Goal: Register for event/course

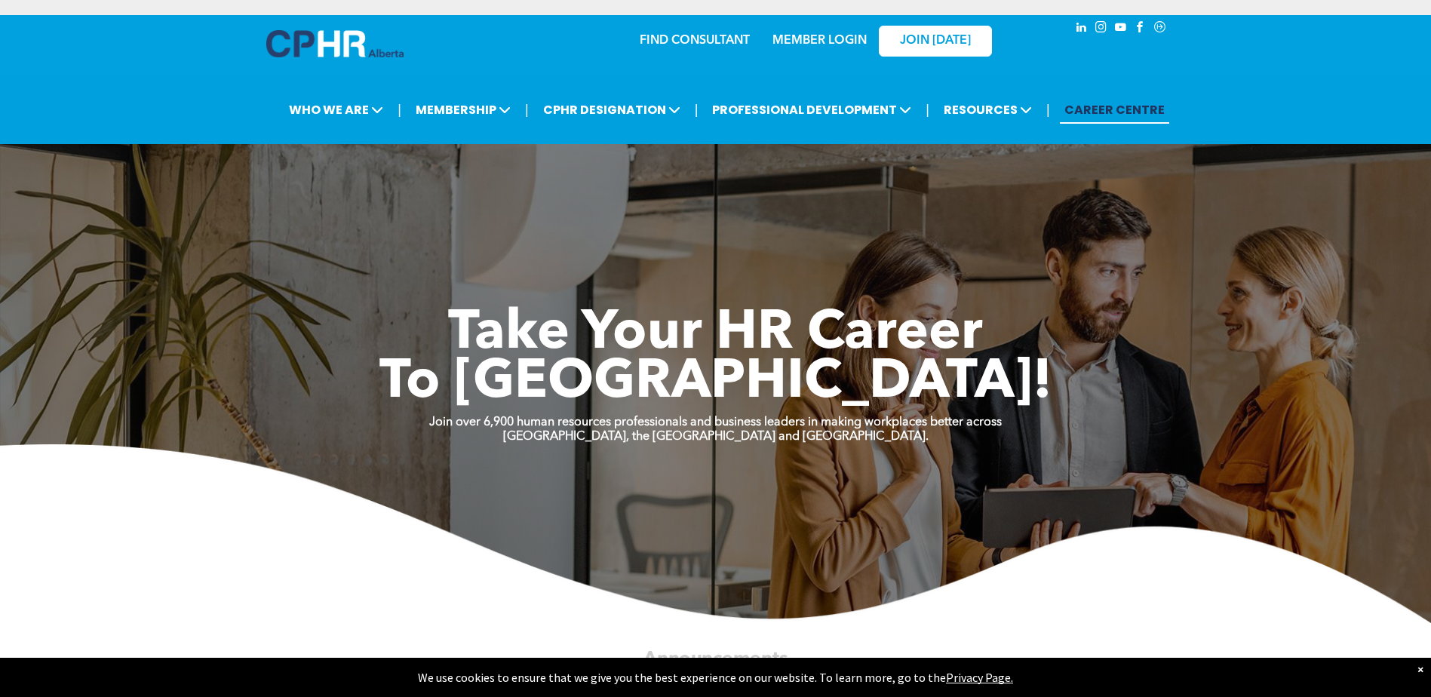
click at [699, 41] on link "MEMBER LOGIN" at bounding box center [820, 41] width 94 height 12
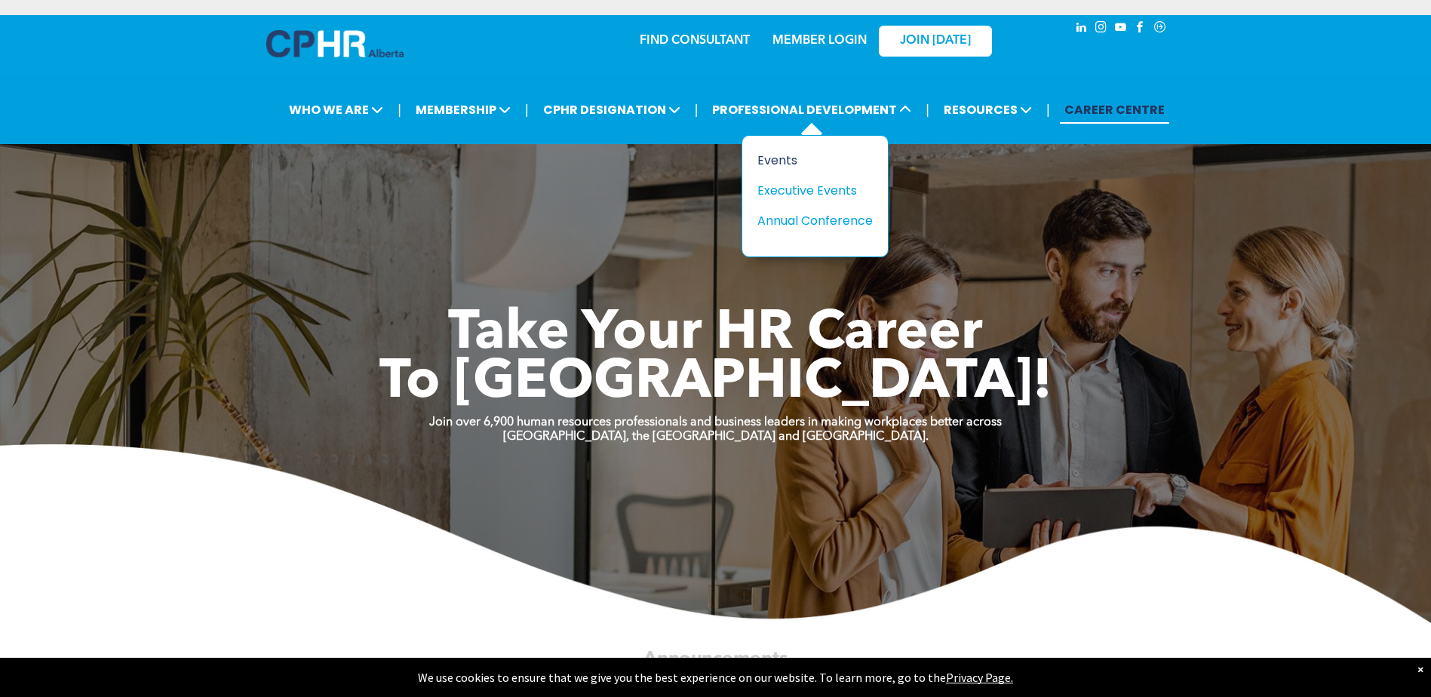
click at [699, 164] on div "Events" at bounding box center [810, 160] width 104 height 19
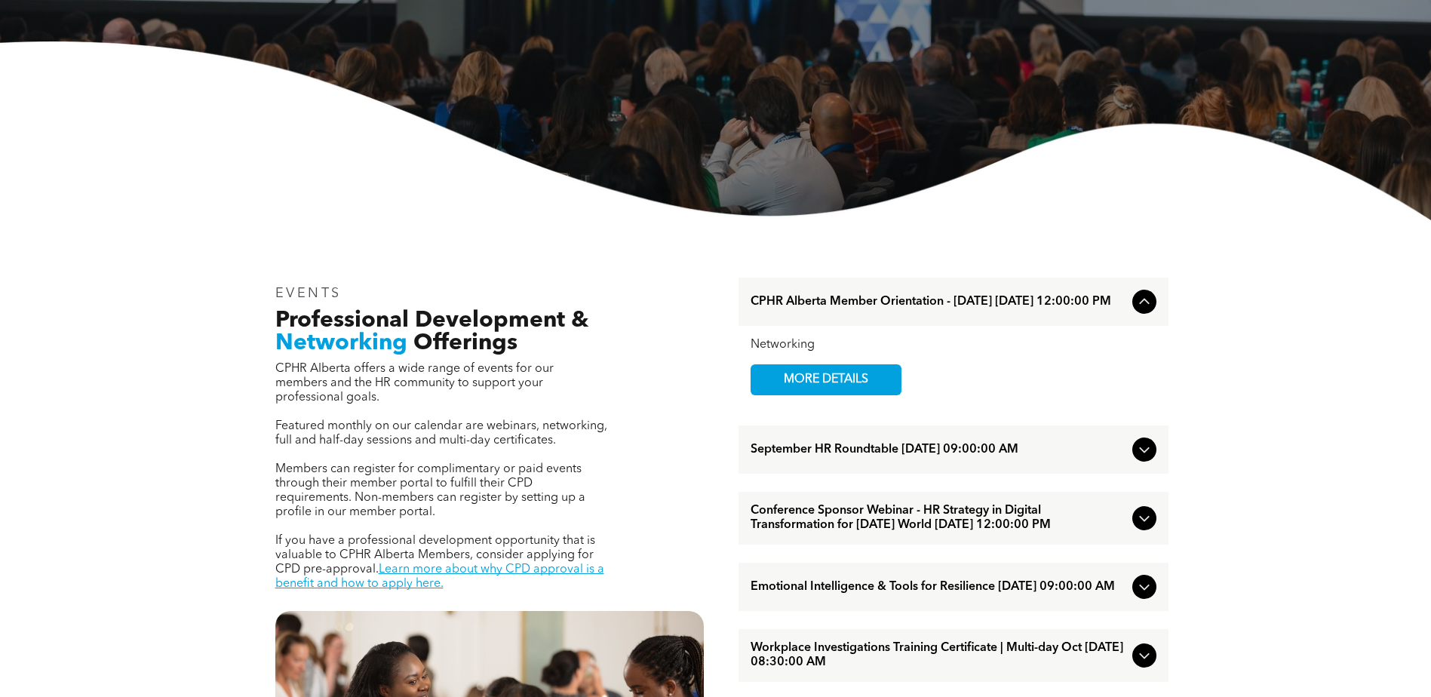
scroll to position [377, 0]
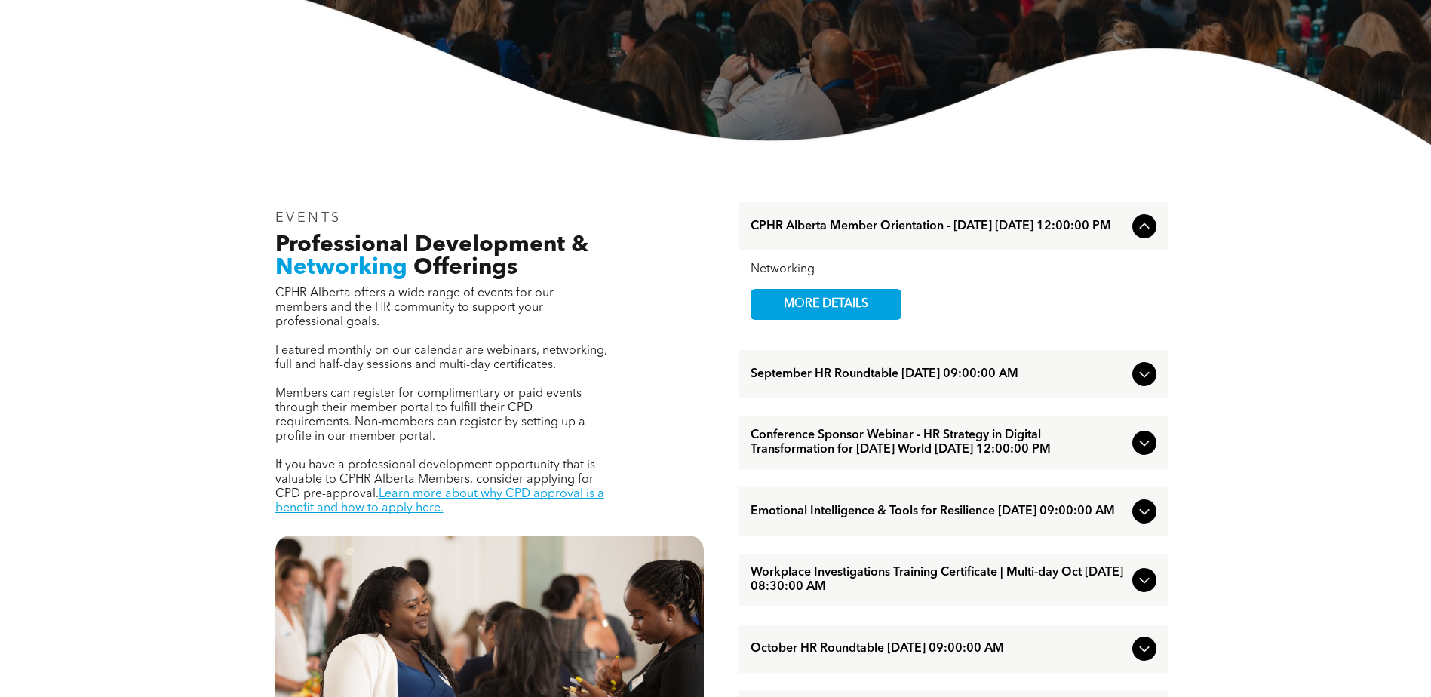
click at [1145, 377] on icon at bounding box center [1145, 374] width 18 height 18
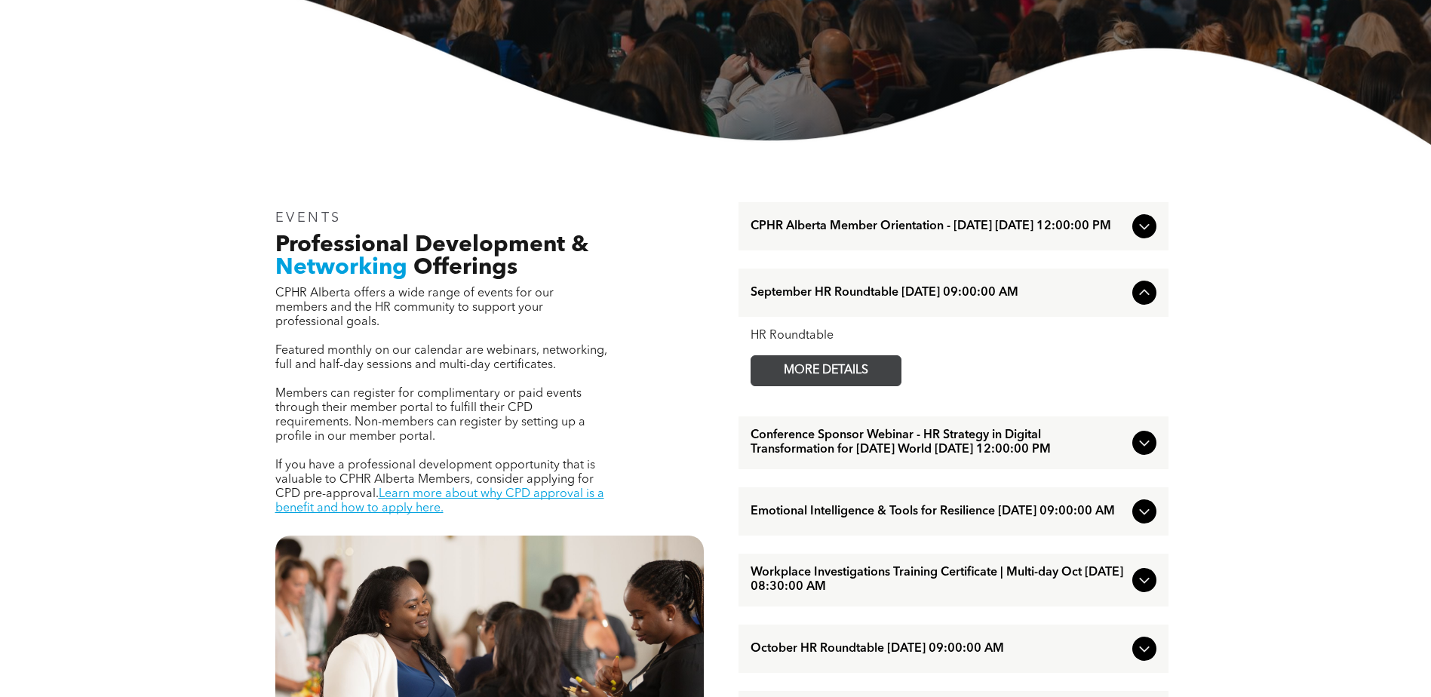
click at [848, 379] on span "MORE DETAILS" at bounding box center [826, 370] width 119 height 29
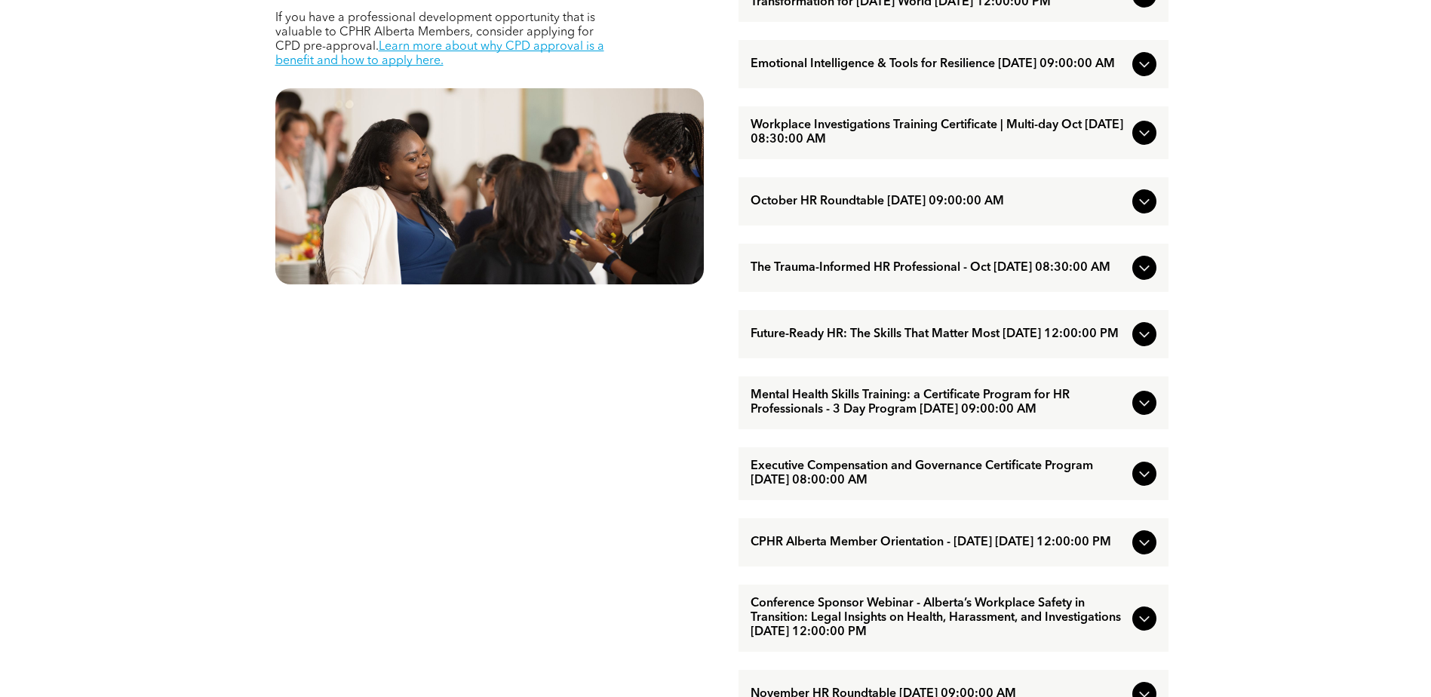
scroll to position [830, 0]
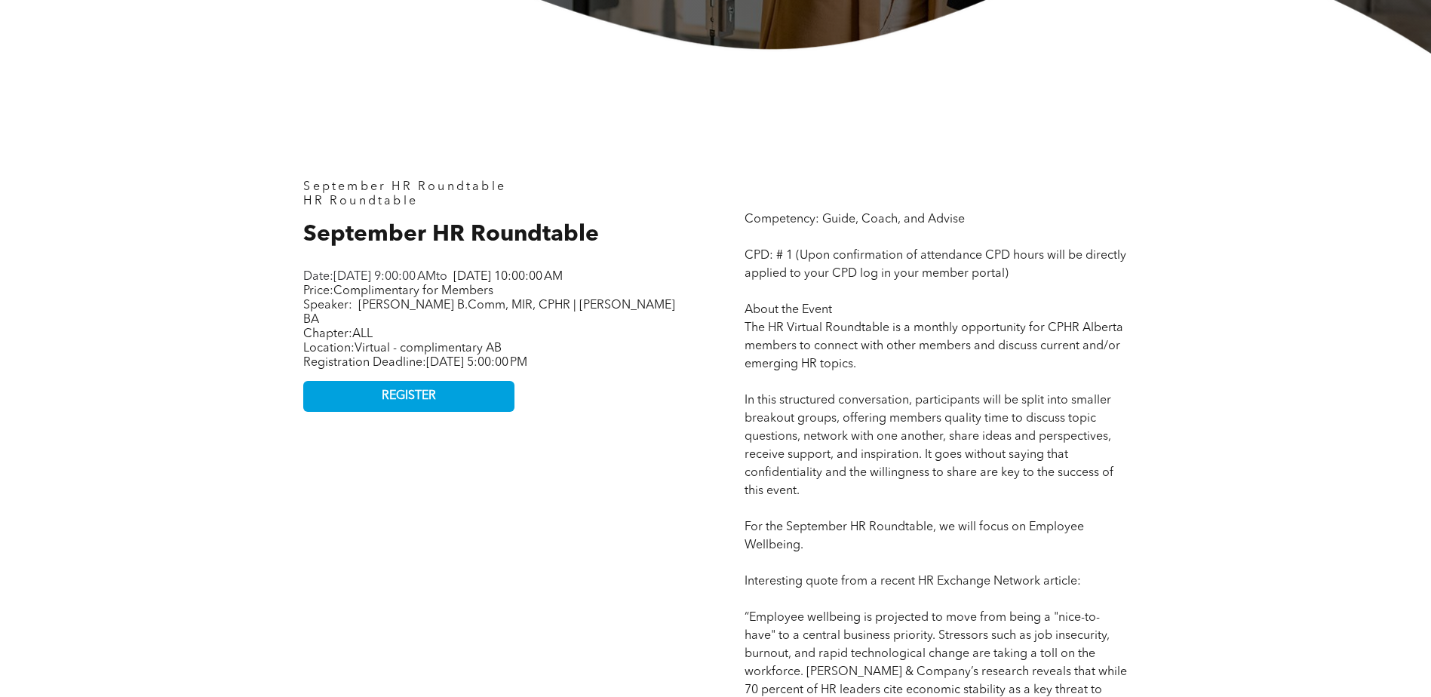
scroll to position [679, 0]
